Goal: Transaction & Acquisition: Purchase product/service

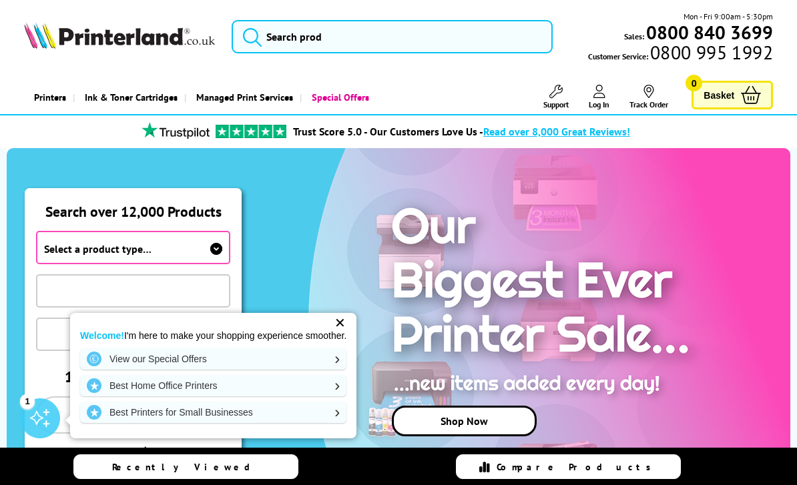
click at [216, 248] on icon at bounding box center [216, 249] width 12 height 12
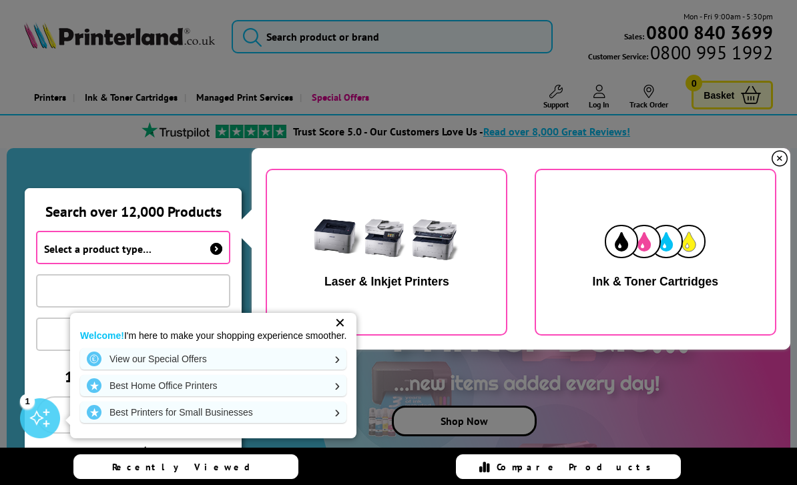
click at [396, 273] on img "button" at bounding box center [386, 242] width 168 height 84
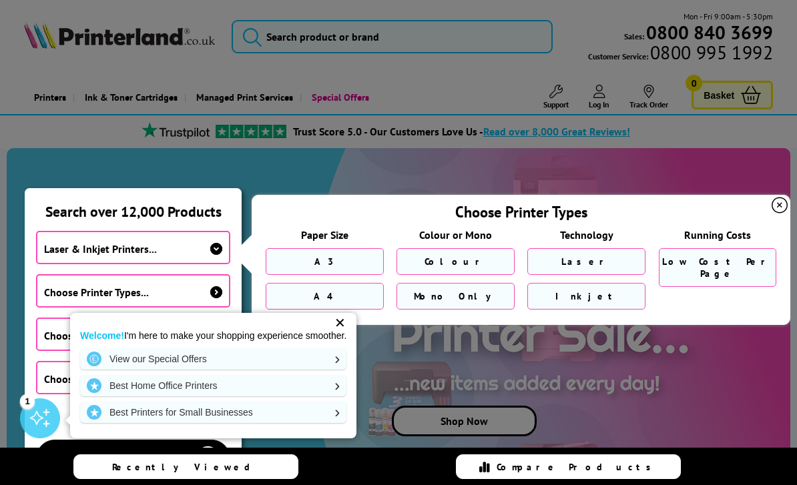
click at [605, 264] on link "Laser" at bounding box center [586, 261] width 118 height 27
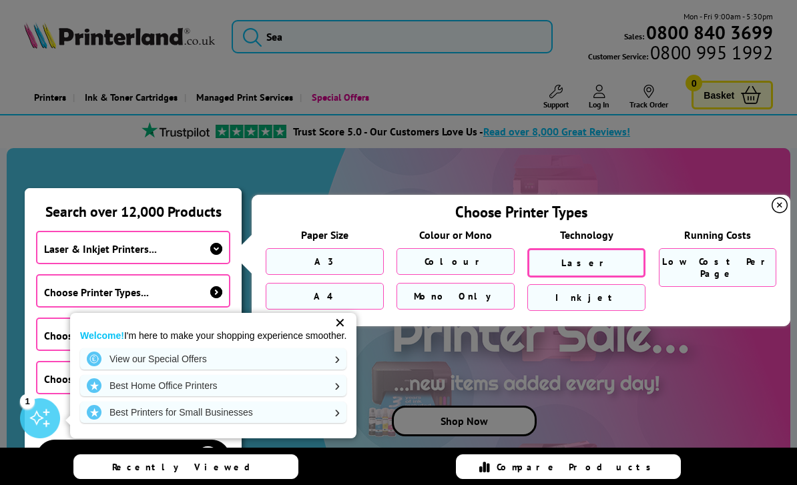
click at [461, 268] on span "Colour" at bounding box center [455, 262] width 63 height 12
click at [345, 298] on link "A4" at bounding box center [325, 296] width 118 height 27
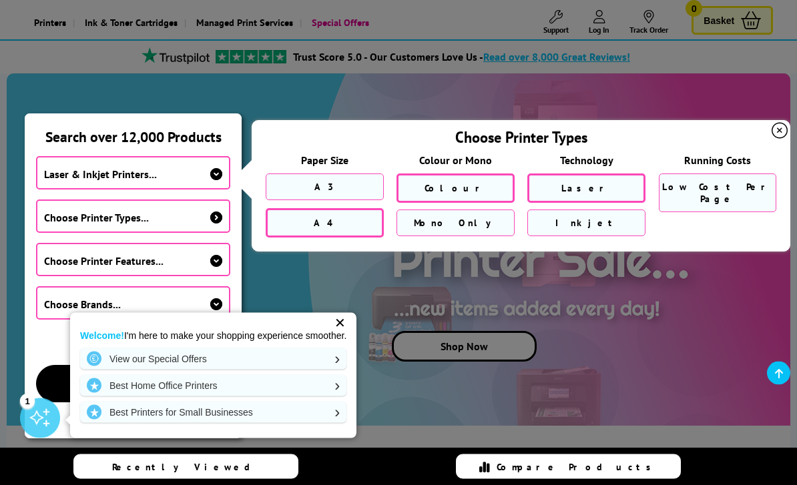
click at [212, 260] on icon at bounding box center [216, 262] width 12 height 12
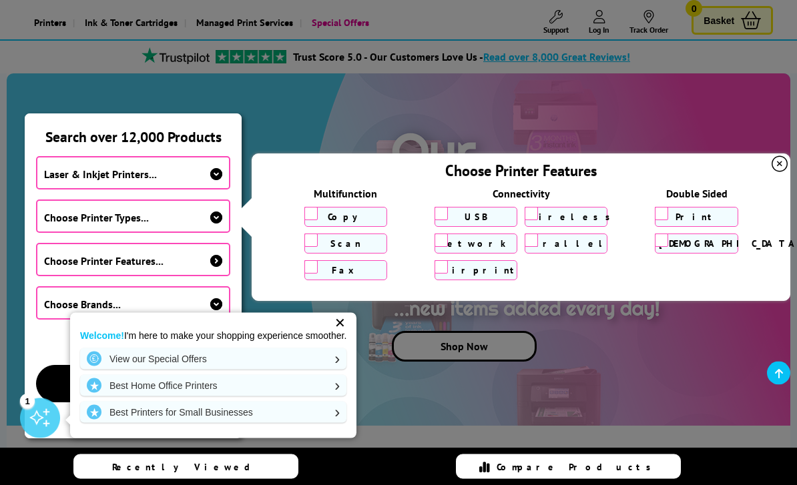
scroll to position [75, 0]
click at [664, 247] on input "[DEMOGRAPHIC_DATA]/Copy" at bounding box center [661, 240] width 13 height 13
checkbox input "true"
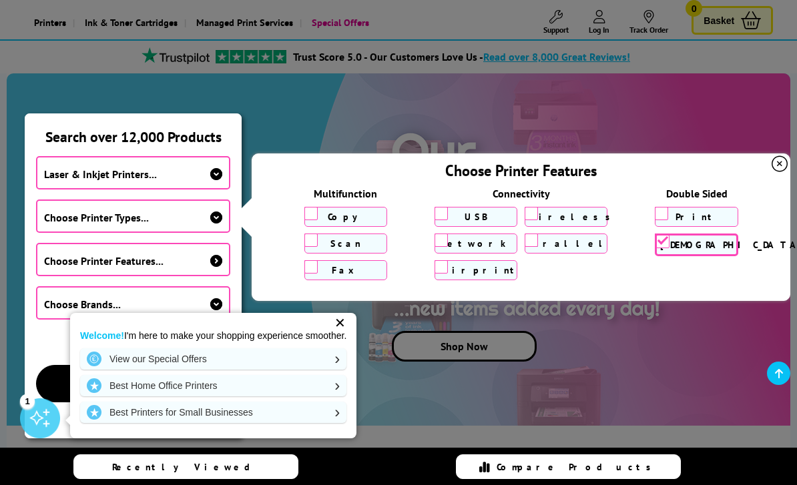
click at [664, 216] on input "Print" at bounding box center [661, 213] width 13 height 13
checkbox input "true"
click at [531, 220] on input "Wireless" at bounding box center [531, 213] width 13 height 13
checkbox input "true"
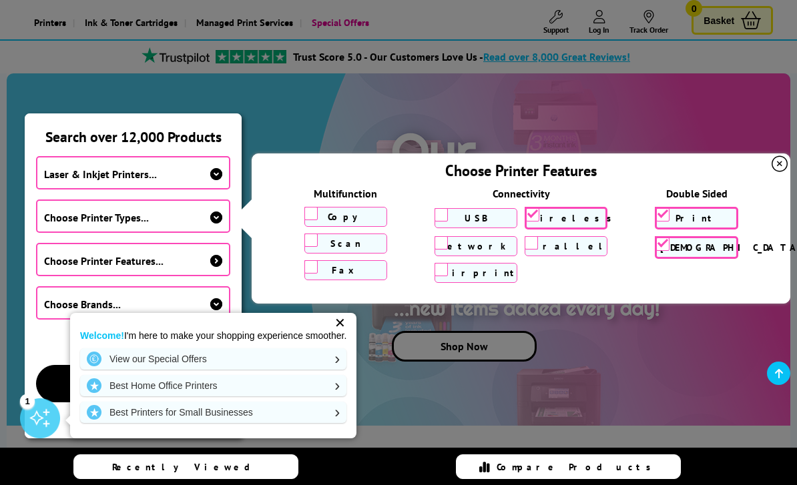
click at [314, 243] on input "Scan" at bounding box center [310, 240] width 13 height 13
checkbox input "true"
click at [315, 213] on input "Copy" at bounding box center [310, 213] width 13 height 13
checkbox input "true"
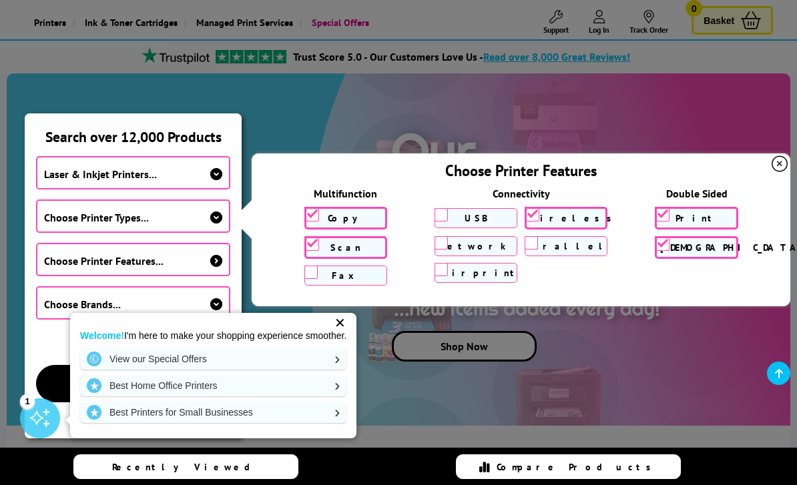
click at [217, 270] on span "Choose Printer Features..." at bounding box center [133, 259] width 194 height 33
click at [225, 308] on span "Choose Brands..." at bounding box center [133, 302] width 194 height 33
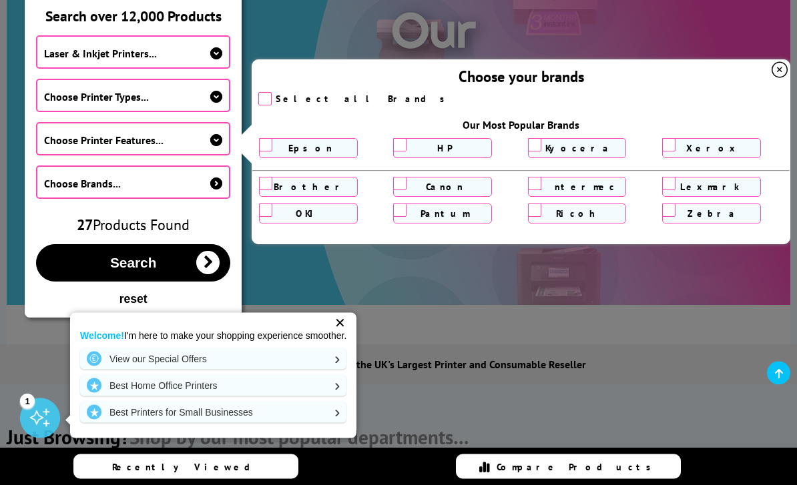
scroll to position [196, 0]
click at [209, 265] on icon "button" at bounding box center [207, 262] width 23 height 23
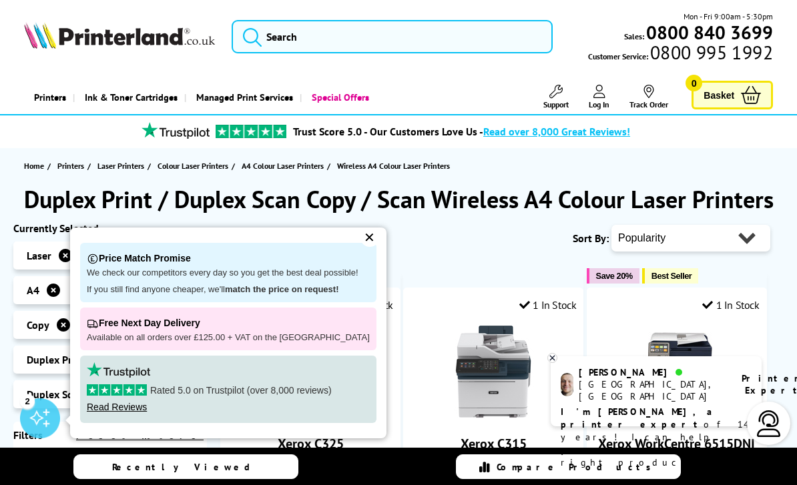
click at [360, 243] on div "✕" at bounding box center [369, 237] width 19 height 19
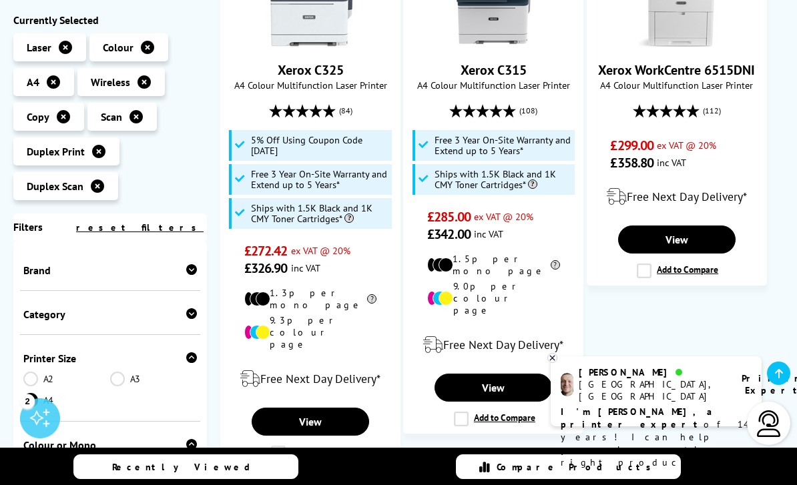
scroll to position [374, 0]
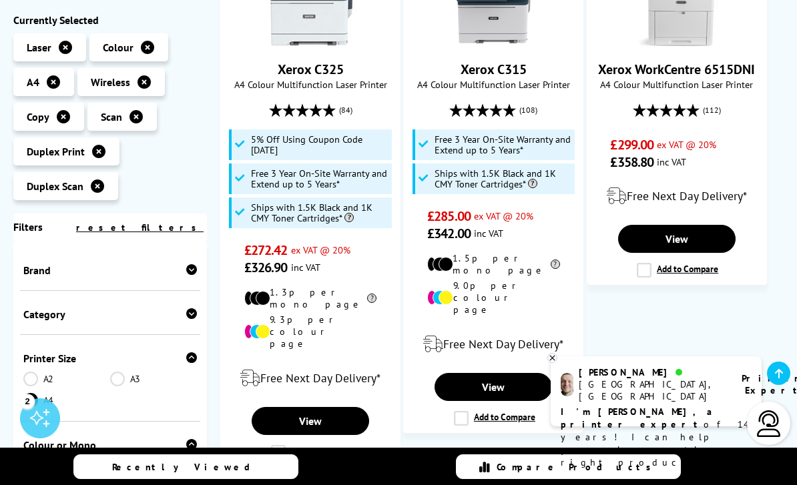
click at [553, 363] on icon at bounding box center [552, 358] width 9 height 10
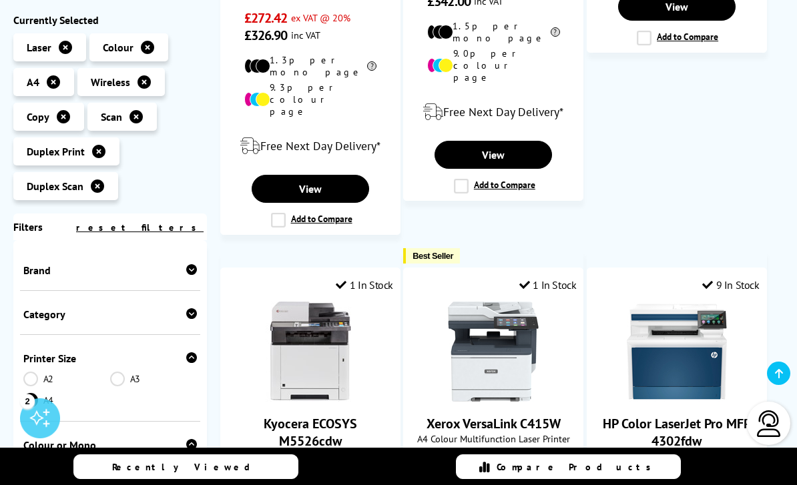
scroll to position [604, 0]
